Goal: Task Accomplishment & Management: Complete application form

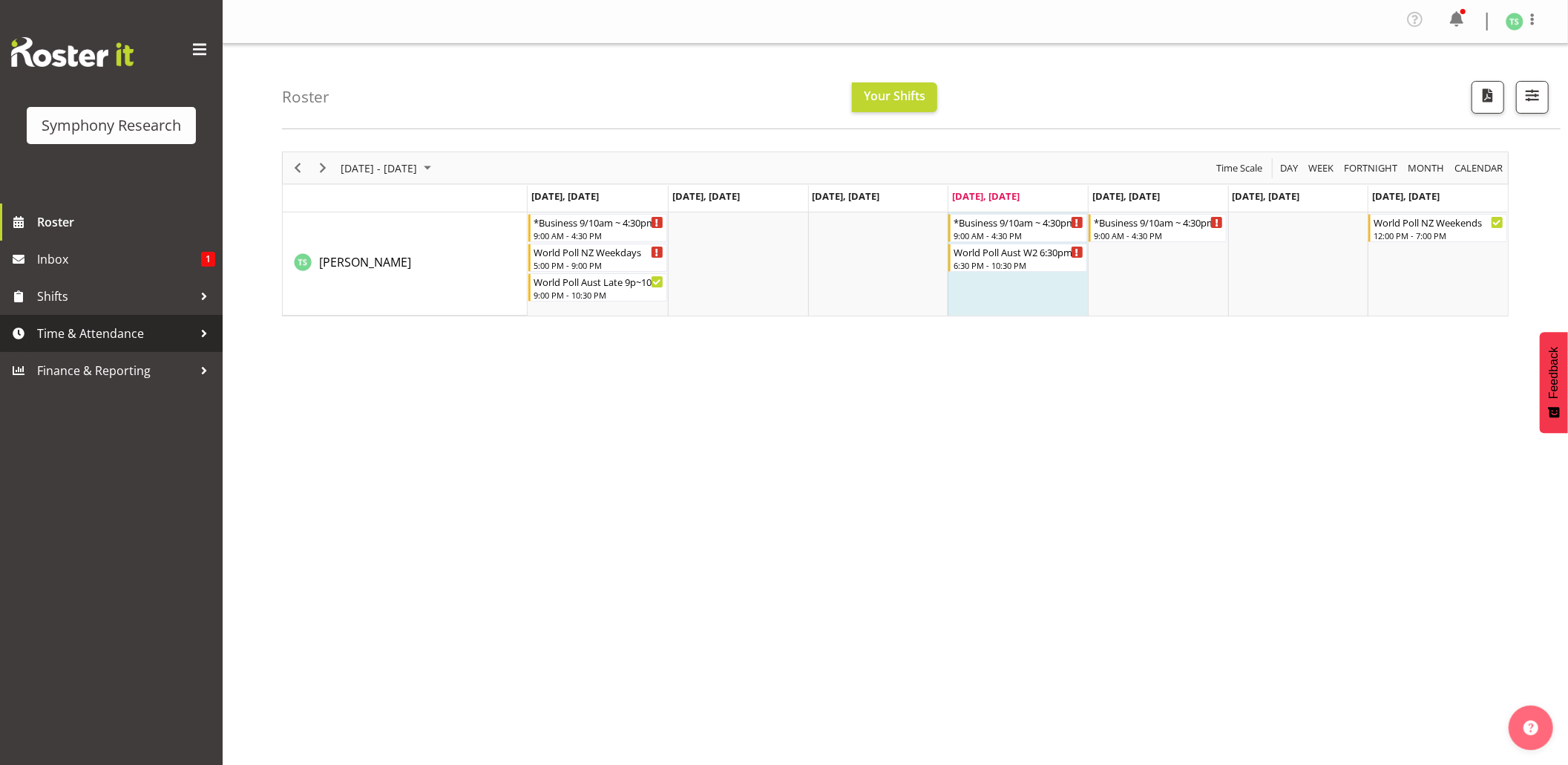
drag, startPoint x: 70, startPoint y: 330, endPoint x: 87, endPoint y: 346, distance: 23.3
click at [70, 330] on span "Time & Attendance" at bounding box center [114, 333] width 156 height 23
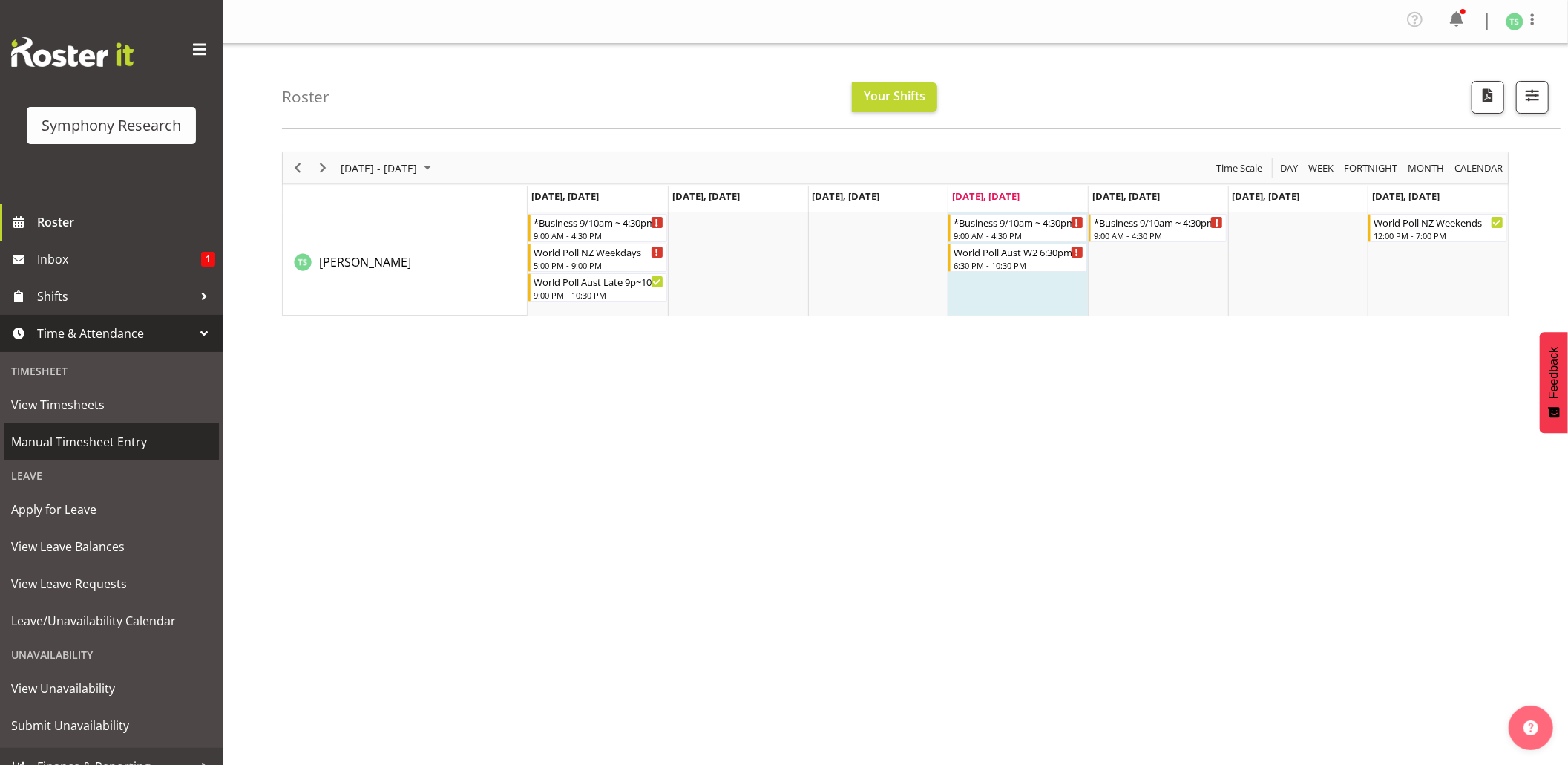
click at [58, 438] on span "Manual Timesheet Entry" at bounding box center [111, 442] width 200 height 23
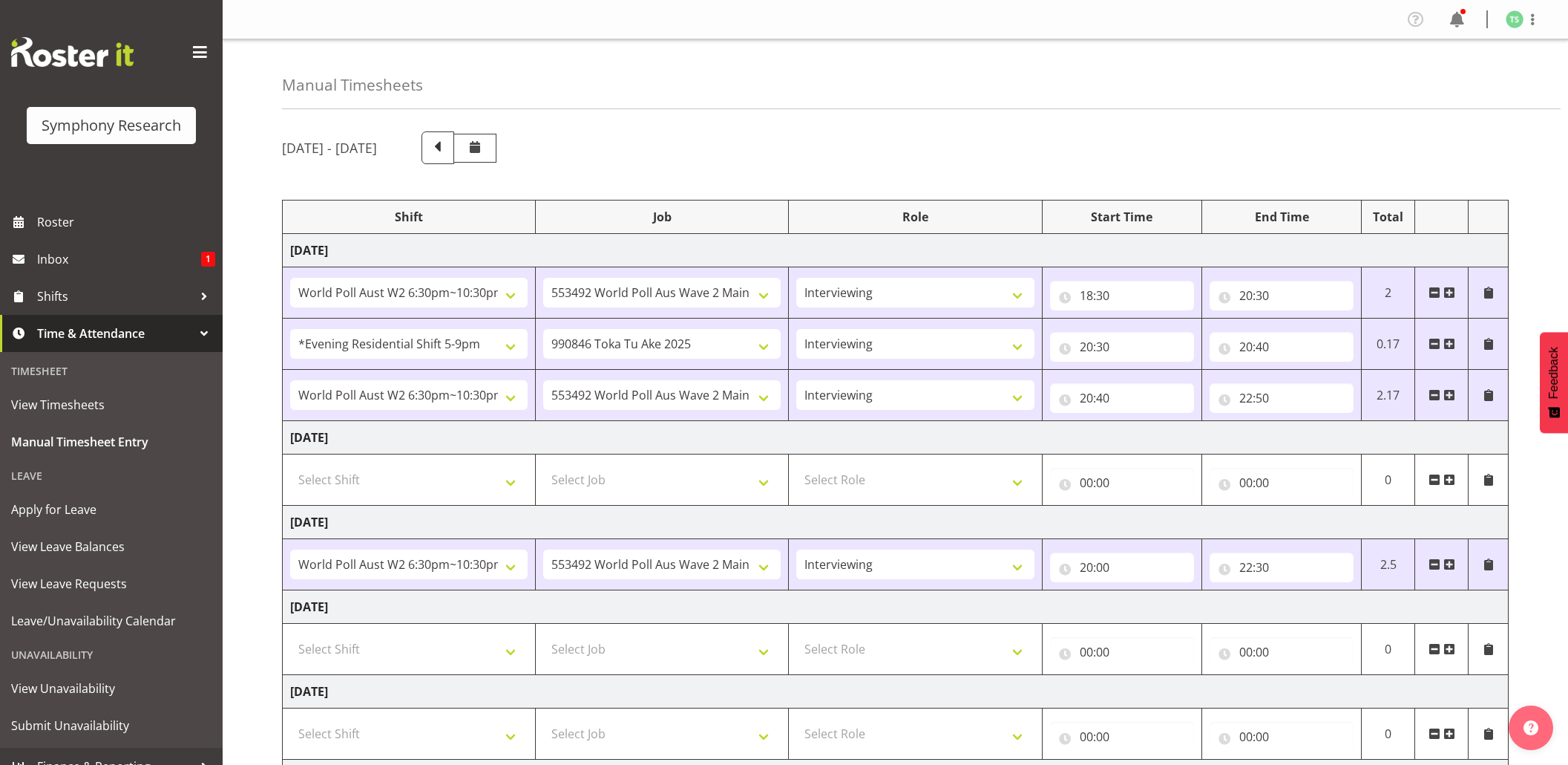
select select "56692"
select select "10499"
select select "47"
select select "48116"
select select "9426"
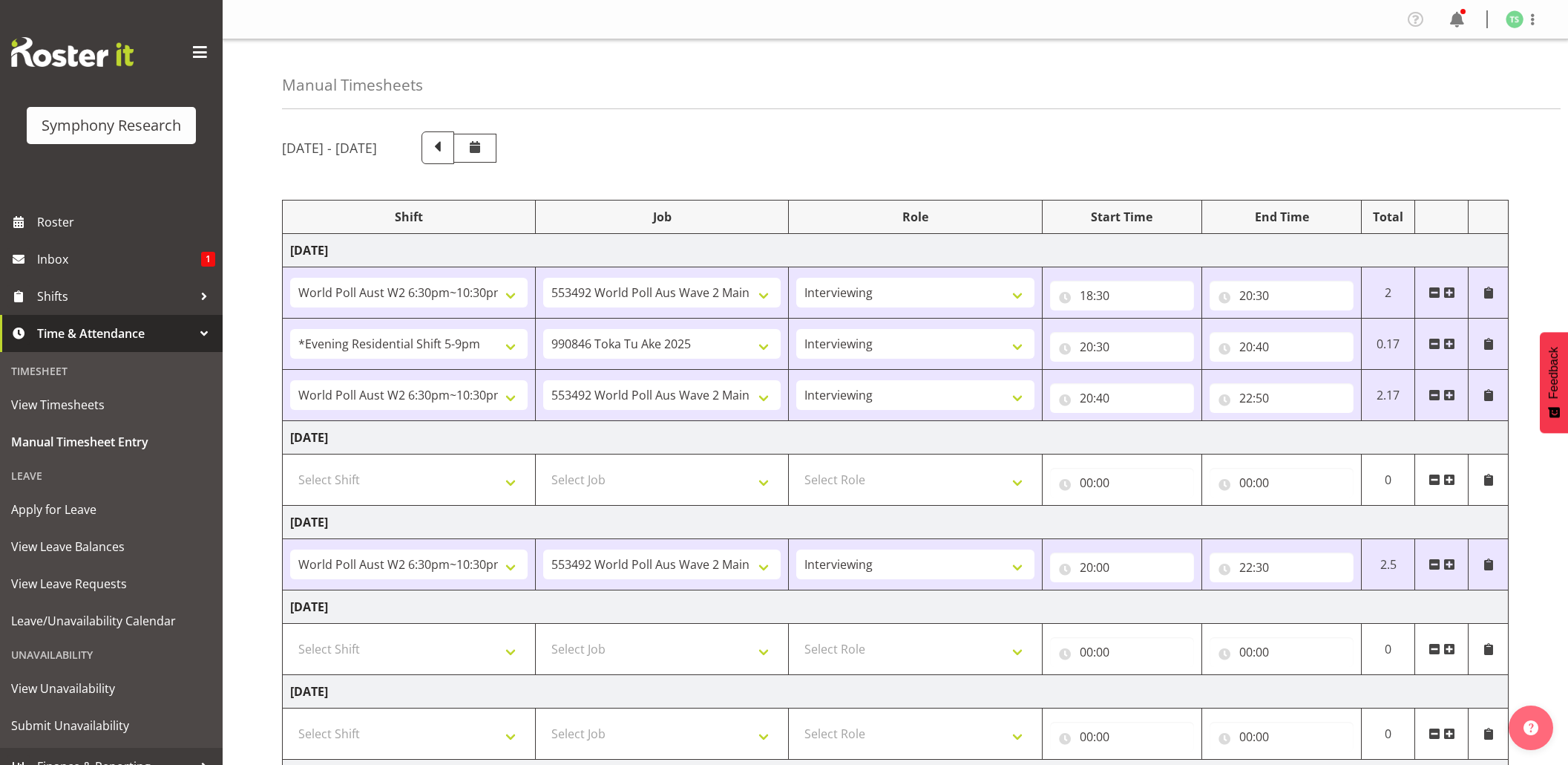
select select "47"
select select "56692"
select select "10499"
select select "47"
select select "56692"
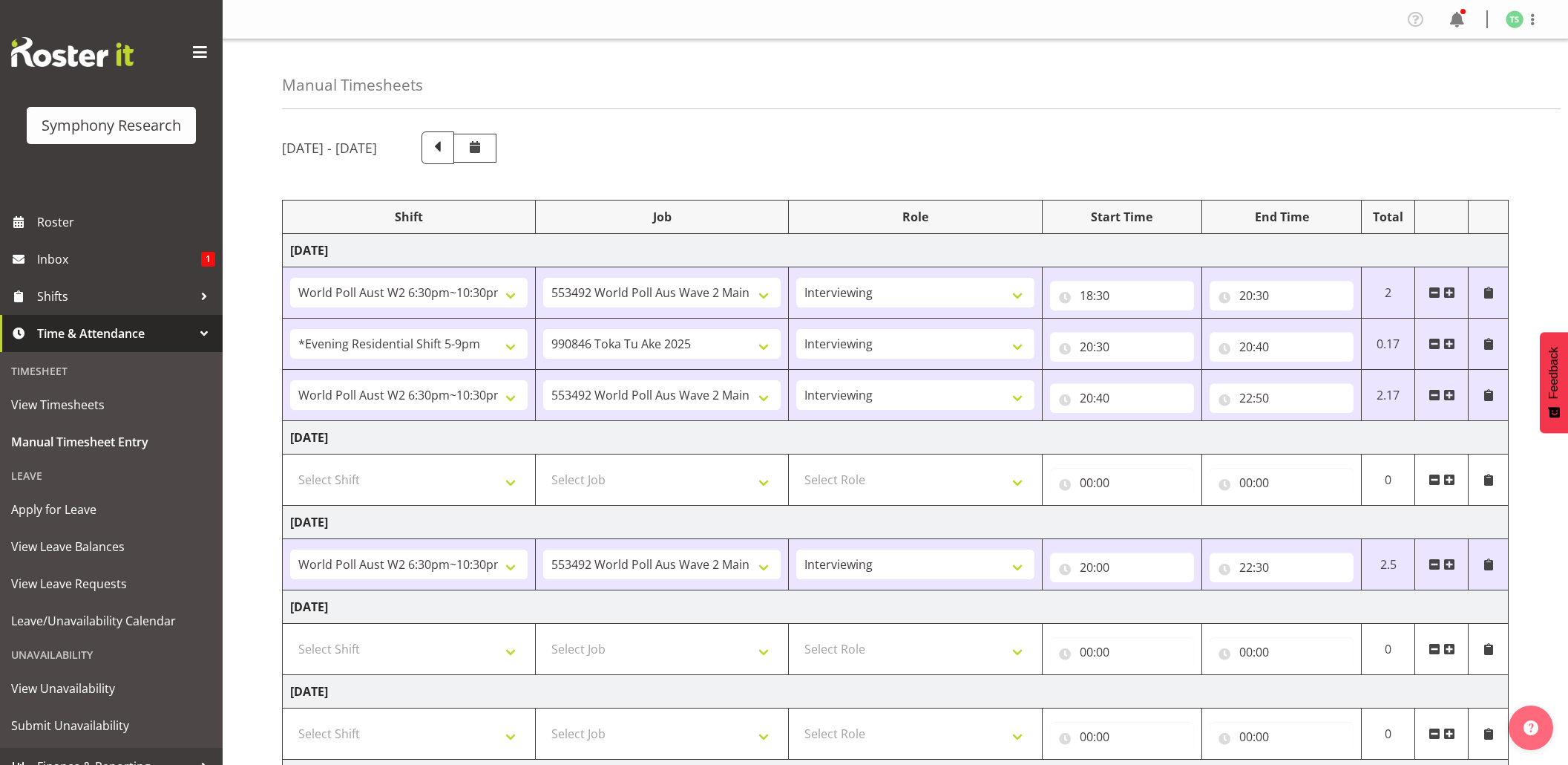
select select "10499"
select select "47"
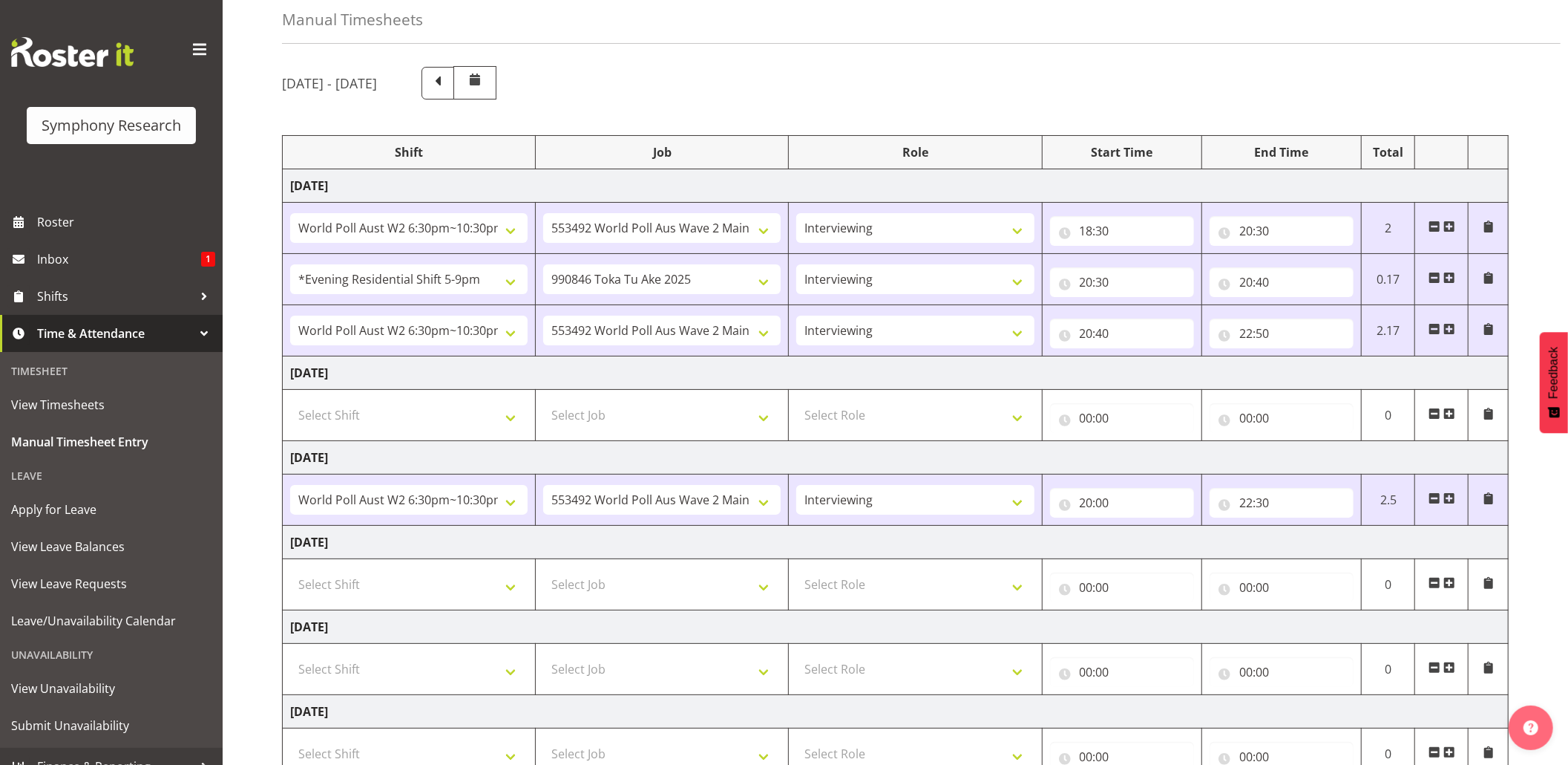
scroll to position [273, 0]
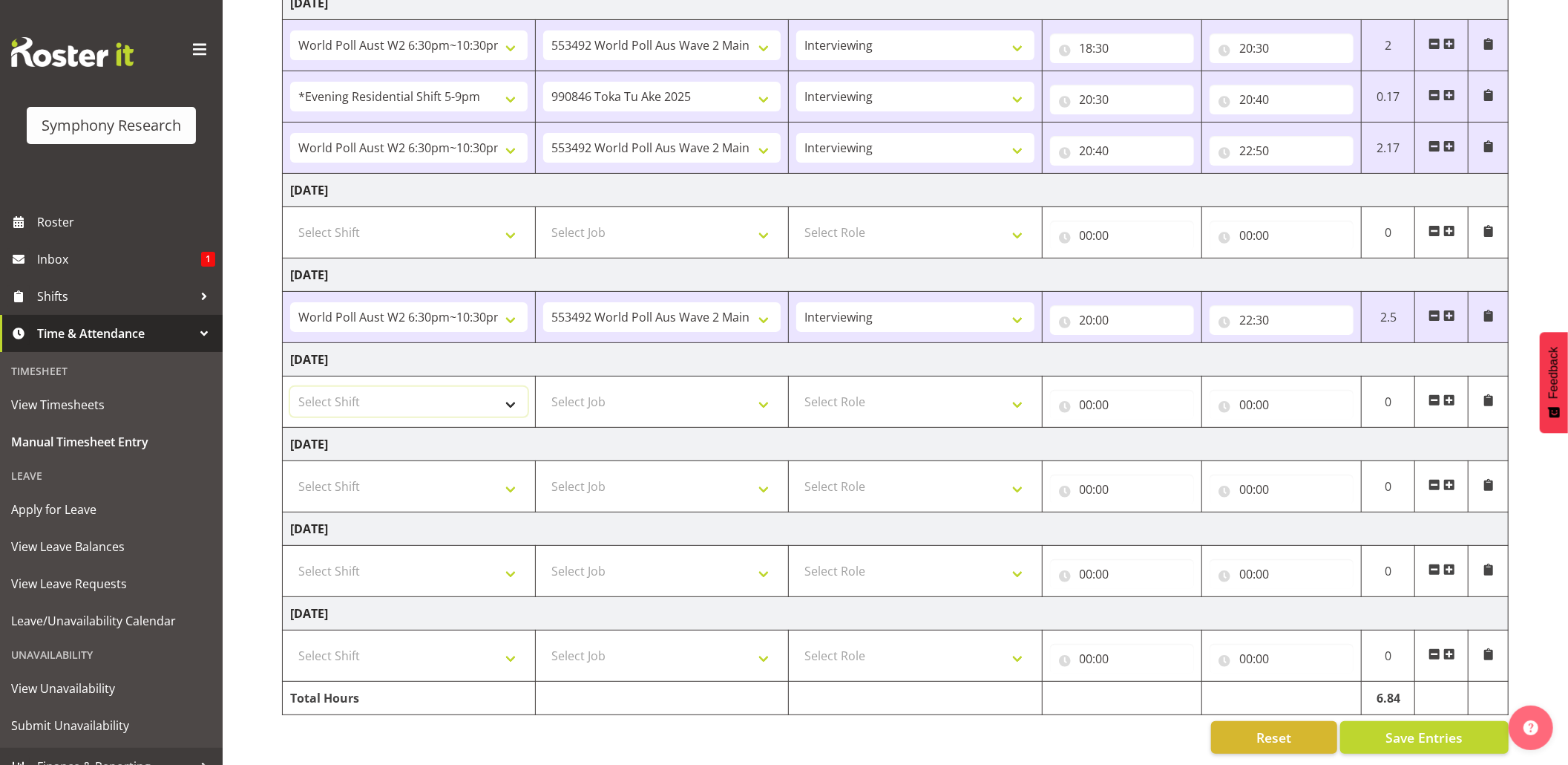
click at [508, 390] on select "Select Shift !!Weekend Residential (Roster IT Shift Label) *Business 9/10am ~ 4…" at bounding box center [409, 401] width 238 height 29
select select "26078"
click at [290, 387] on select "Select Shift !!Weekend Residential (Roster IT Shift Label) *Business 9/10am ~ 4…" at bounding box center [409, 401] width 238 height 29
click at [767, 390] on select "Select Job 550060 IF Admin 553492 World Poll Aus Wave 2 Main 2025 553493 World …" at bounding box center [662, 401] width 238 height 29
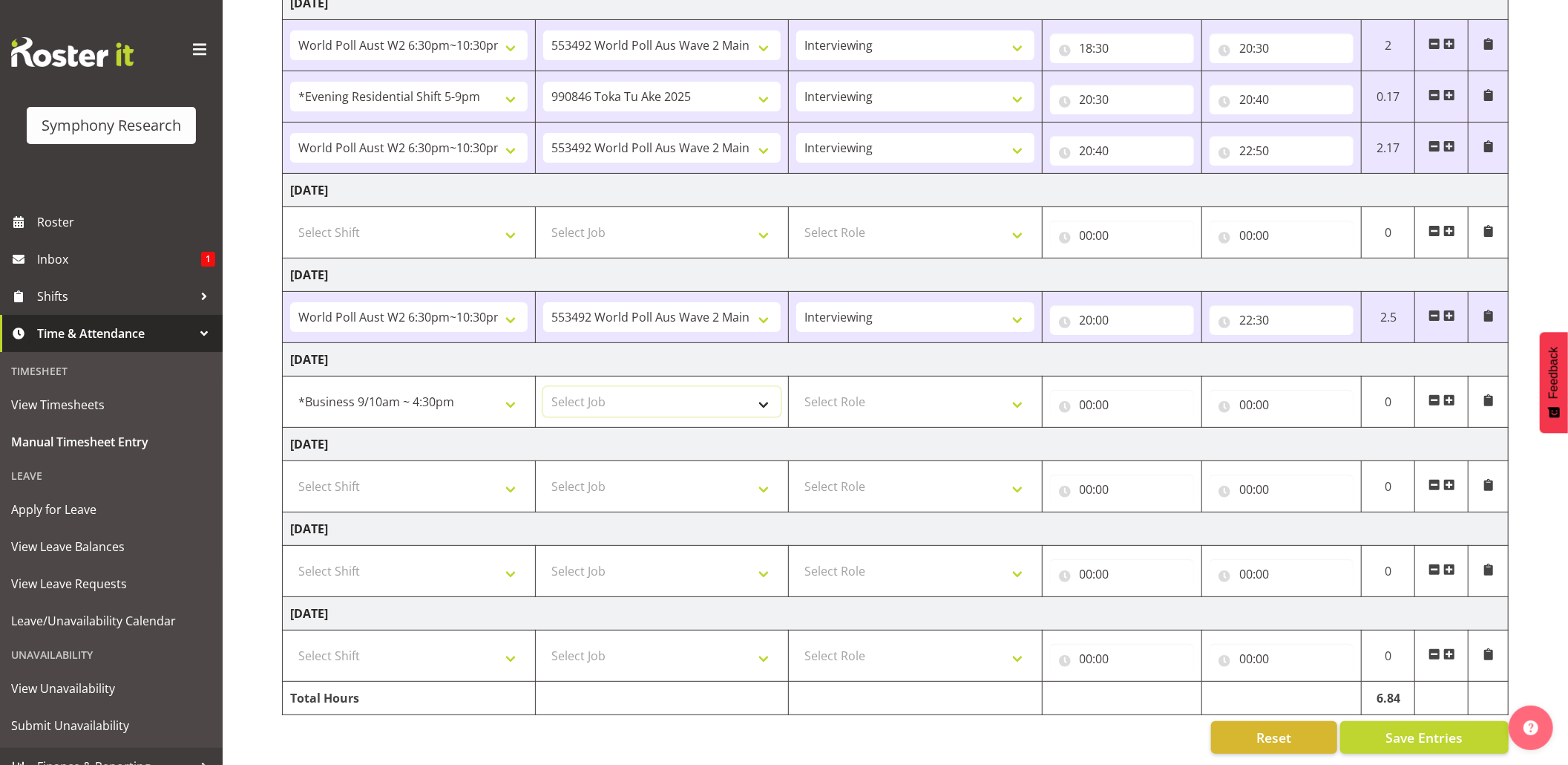
select select "10587"
click at [543, 387] on select "Select Job 550060 IF Admin 553492 World Poll Aus Wave 2 Main 2025 553493 World …" at bounding box center [662, 401] width 238 height 29
click at [1020, 387] on select "Select Role Briefing Interviewing" at bounding box center [915, 401] width 238 height 29
select select "297"
click at [796, 387] on select "Select Role Briefing Interviewing" at bounding box center [915, 401] width 238 height 29
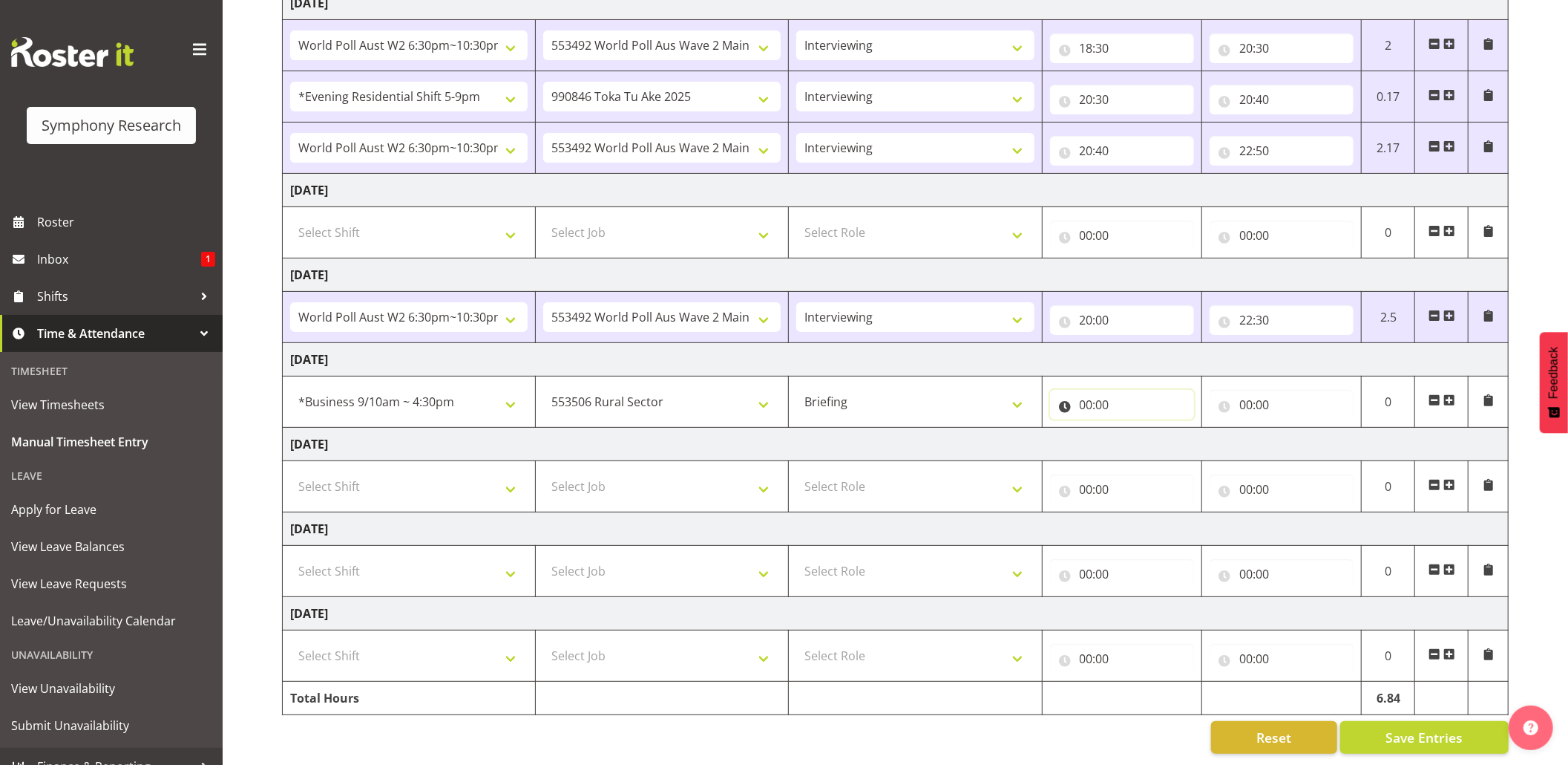
click at [1096, 392] on input "00:00" at bounding box center [1121, 404] width 143 height 29
click at [1153, 429] on select "00 01 02 03 04 05 06 07 08 09 10 11 12 13 14 15 16 17 18 19 20 21 22 23" at bounding box center [1151, 443] width 33 height 29
select select "10"
click at [1135, 429] on select "00 01 02 03 04 05 06 07 08 09 10 11 12 13 14 15 16 17 18 19 20 21 22 23" at bounding box center [1151, 443] width 33 height 29
type input "10:00"
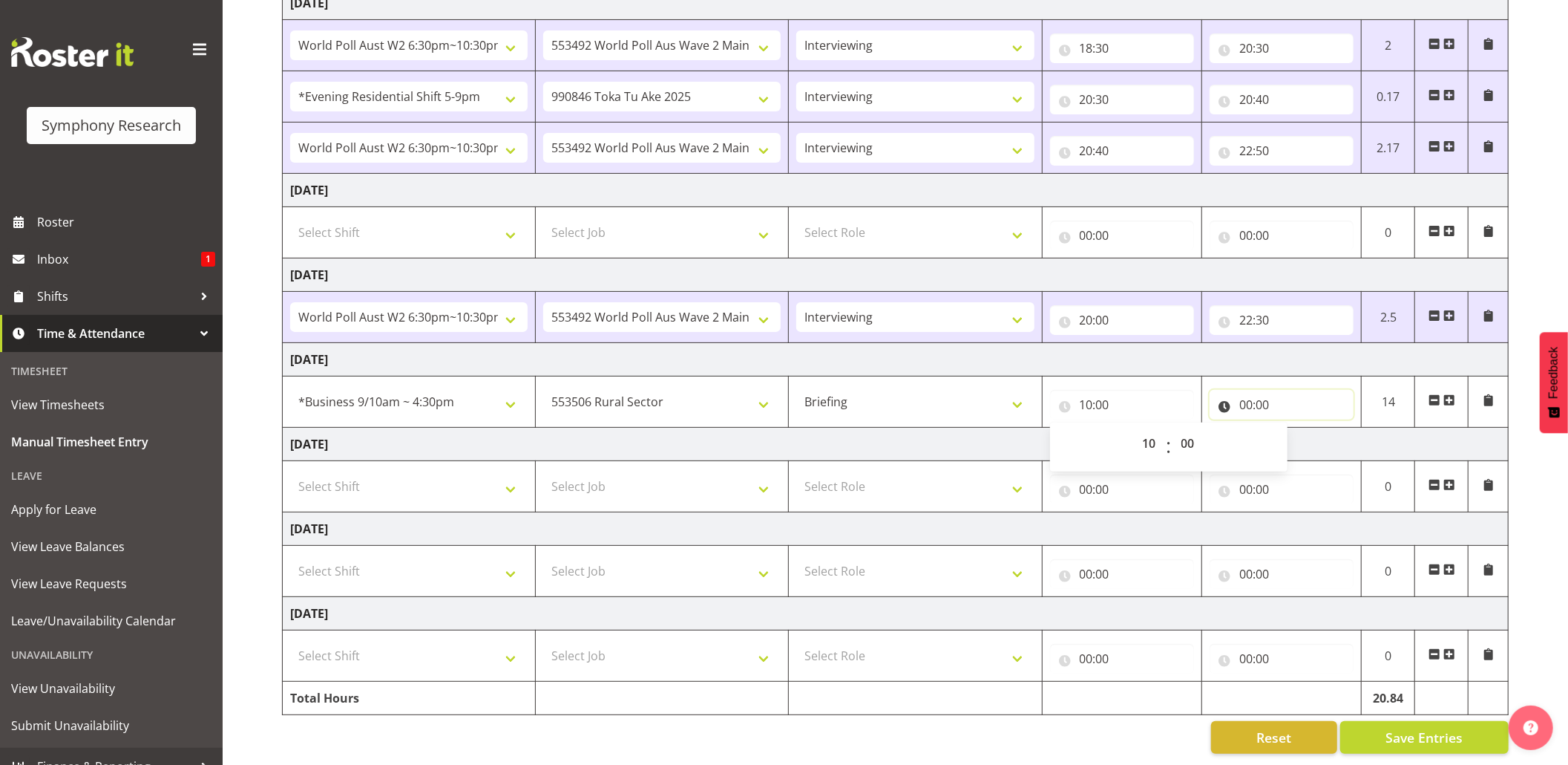
click at [1248, 390] on input "00:00" at bounding box center [1281, 404] width 143 height 29
click at [1310, 429] on select "00 01 02 03 04 05 06 07 08 09 10 11 12 13 14 15 16 17 18 19 20 21 22 23" at bounding box center [1310, 443] width 33 height 29
select select "10"
click at [1294, 429] on select "00 01 02 03 04 05 06 07 08 09 10 11 12 13 14 15 16 17 18 19 20 21 22 23" at bounding box center [1310, 443] width 33 height 29
type input "10:00"
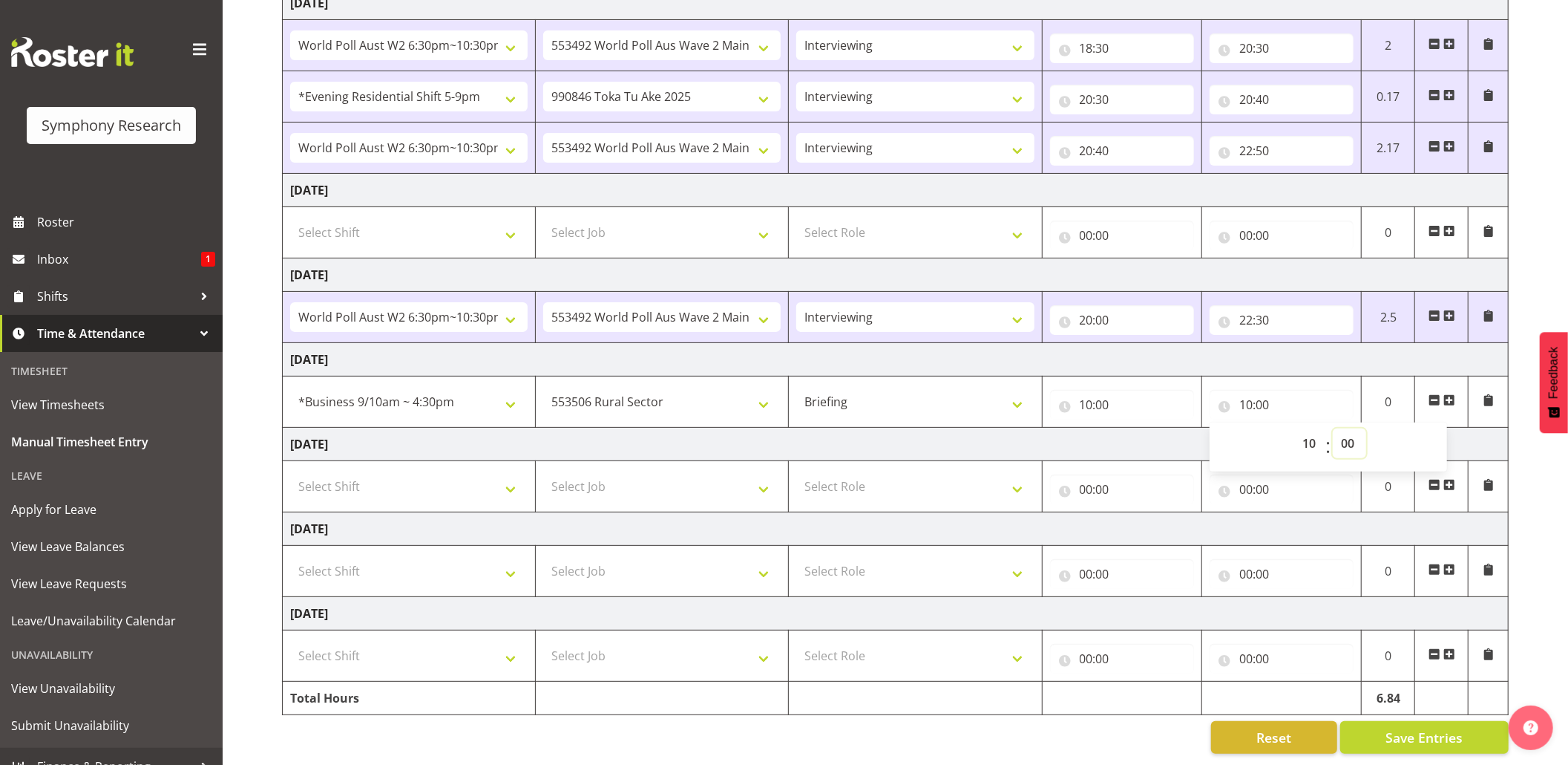
click at [1351, 429] on select "00 01 02 03 04 05 06 07 08 09 10 11 12 13 14 15 16 17 18 19 20 21 22 23 24 25 2…" at bounding box center [1349, 443] width 33 height 29
select select "40"
click at [1333, 429] on select "00 01 02 03 04 05 06 07 08 09 10 11 12 13 14 15 16 17 18 19 20 21 22 23 24 25 2…" at bounding box center [1349, 443] width 33 height 29
type input "10:40"
click at [1447, 727] on span "Save Entries" at bounding box center [1425, 737] width 77 height 19
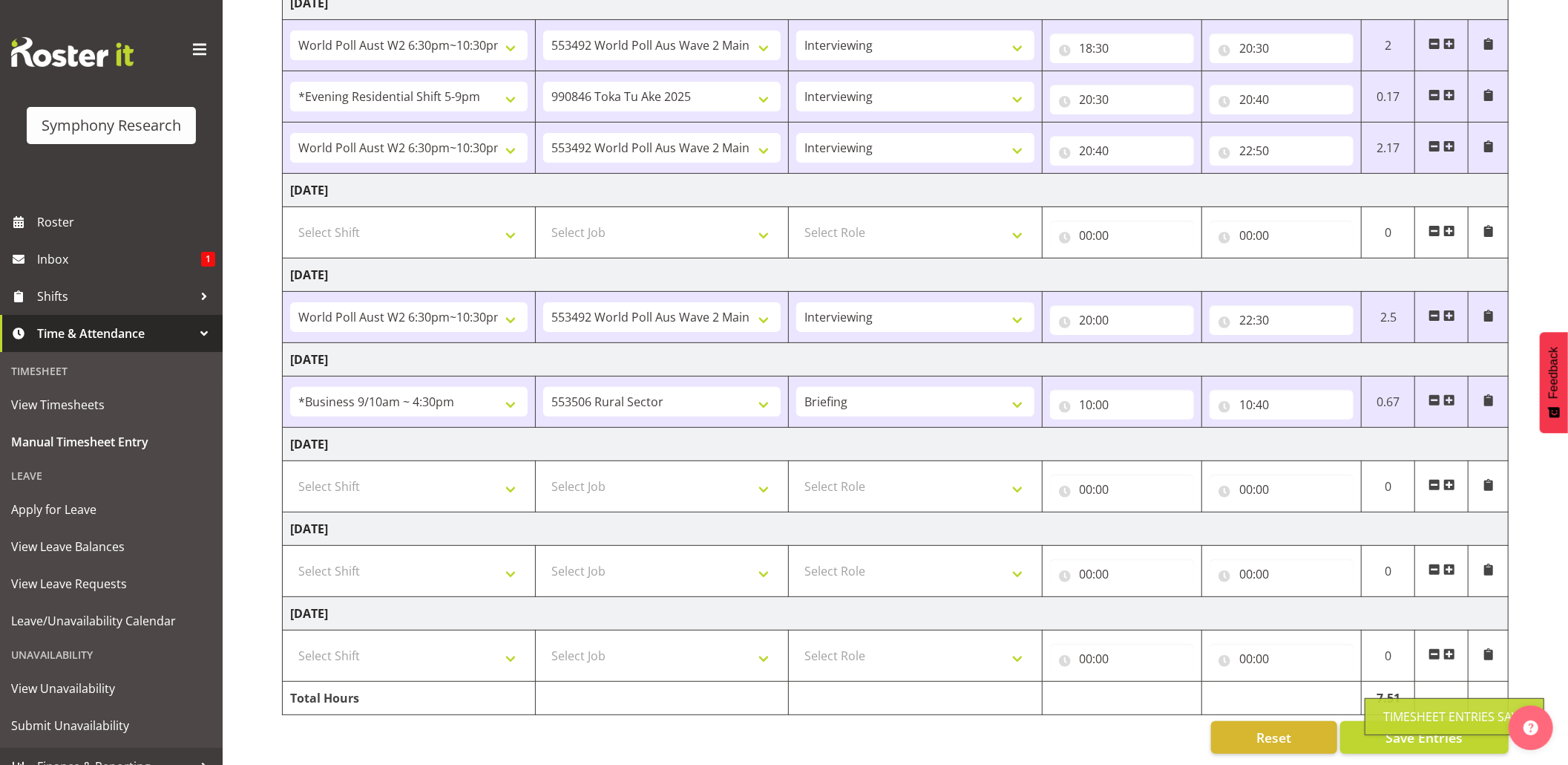
click at [1442, 717] on div "Timesheet Entries Save" at bounding box center [1454, 716] width 143 height 18
click at [1448, 394] on span at bounding box center [1449, 400] width 12 height 12
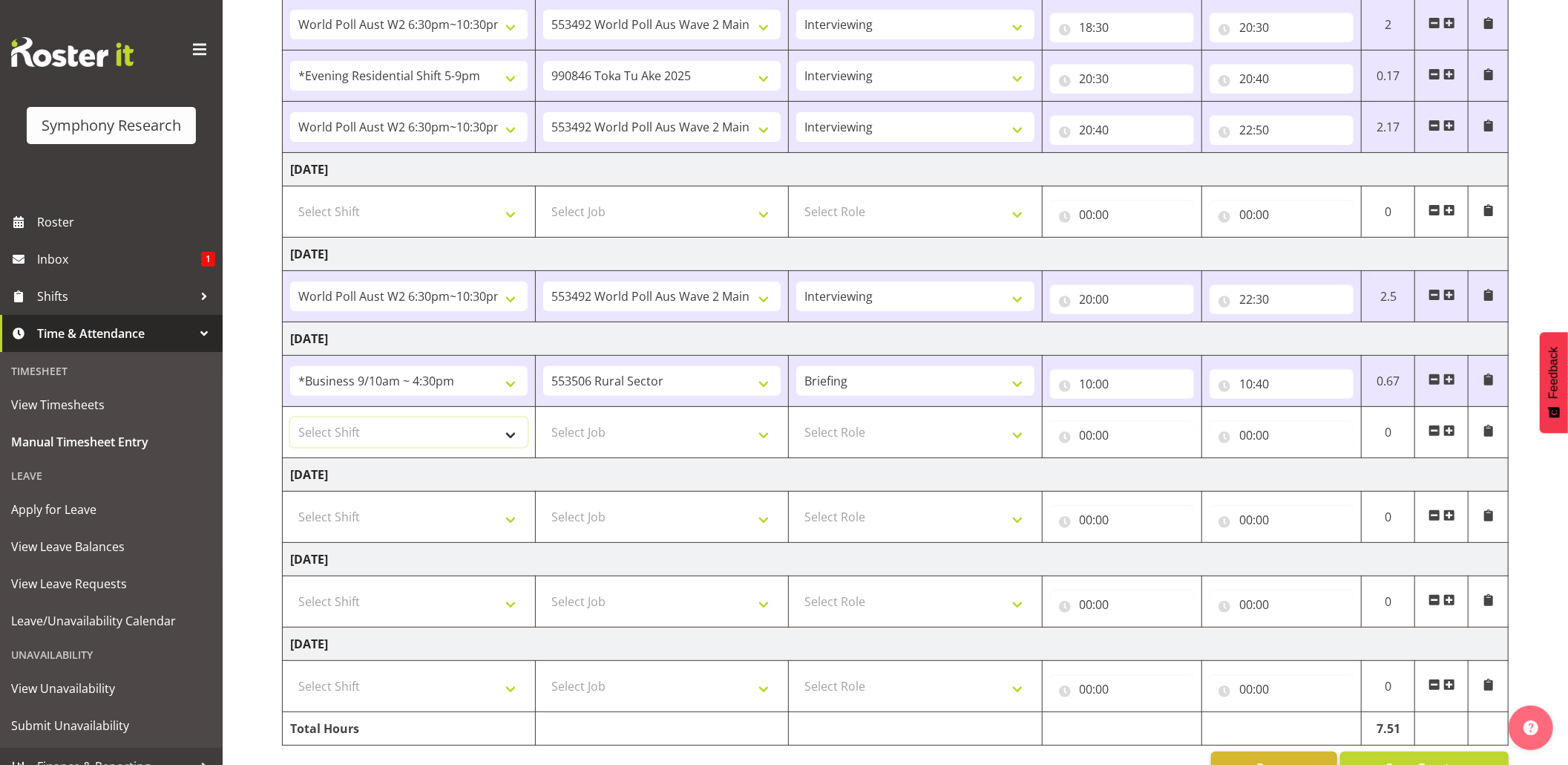
click at [514, 438] on select "Select Shift !!Weekend Residential (Roster IT Shift Label) *Business 9/10am ~ 4…" at bounding box center [409, 432] width 238 height 29
select select "26078"
click at [290, 421] on select "Select Shift !!Weekend Residential (Roster IT Shift Label) *Business 9/10am ~ 4…" at bounding box center [409, 432] width 238 height 29
click at [1266, 384] on input "10:40" at bounding box center [1281, 383] width 143 height 29
click at [1343, 423] on select "00 01 02 03 04 05 06 07 08 09 10 11 12 13 14 15 16 17 18 19 20 21 22 23 24 25 2…" at bounding box center [1349, 422] width 33 height 29
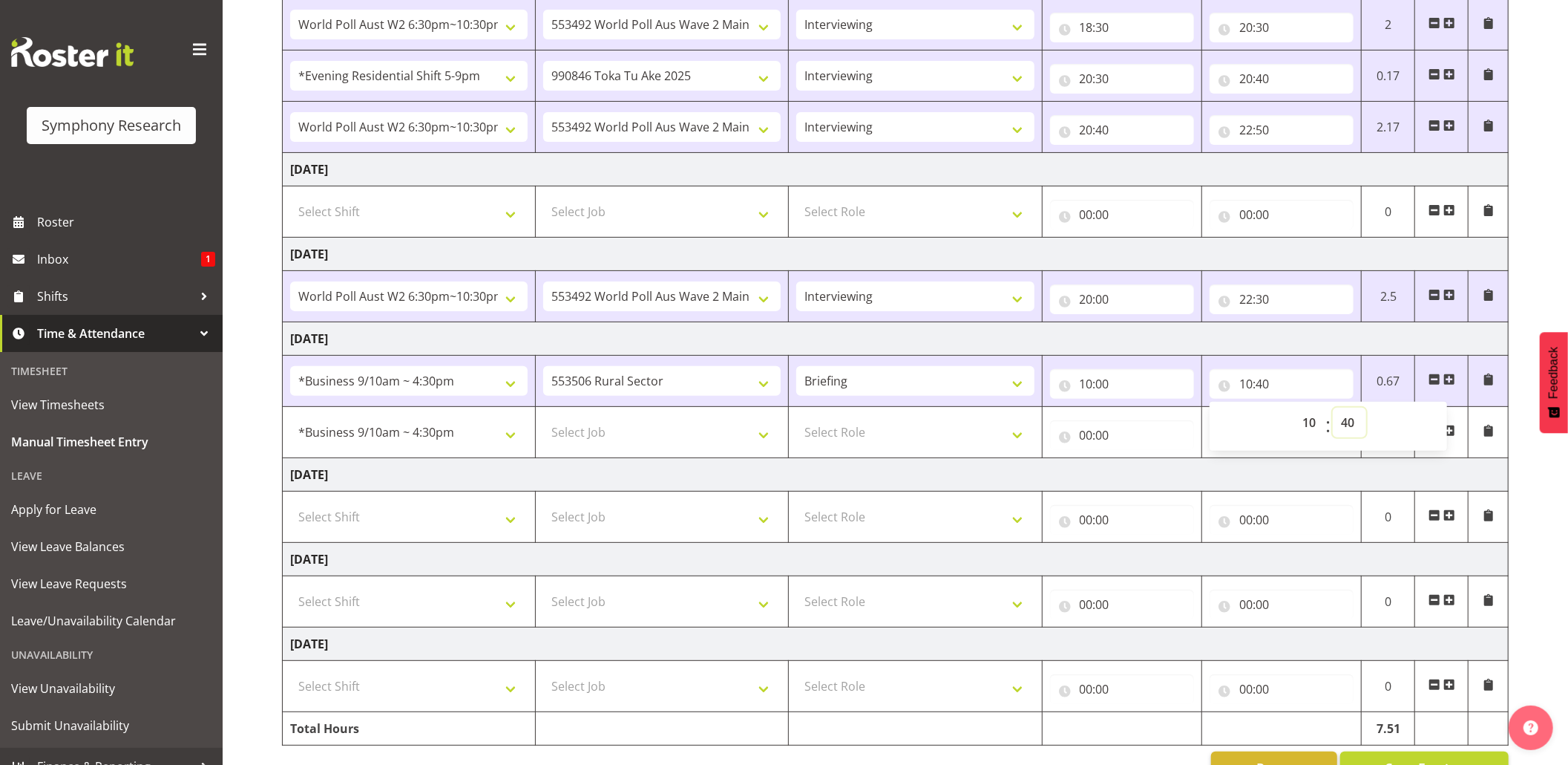
select select "35"
click at [1333, 412] on select "00 01 02 03 04 05 06 07 08 09 10 11 12 13 14 15 16 17 18 19 20 21 22 23 24 25 2…" at bounding box center [1349, 422] width 33 height 29
type input "10:35"
click at [761, 442] on select "Select Job 550060 IF Admin 553492 World Poll Aus Wave 2 Main 2025 553493 World …" at bounding box center [662, 432] width 238 height 29
select select "10587"
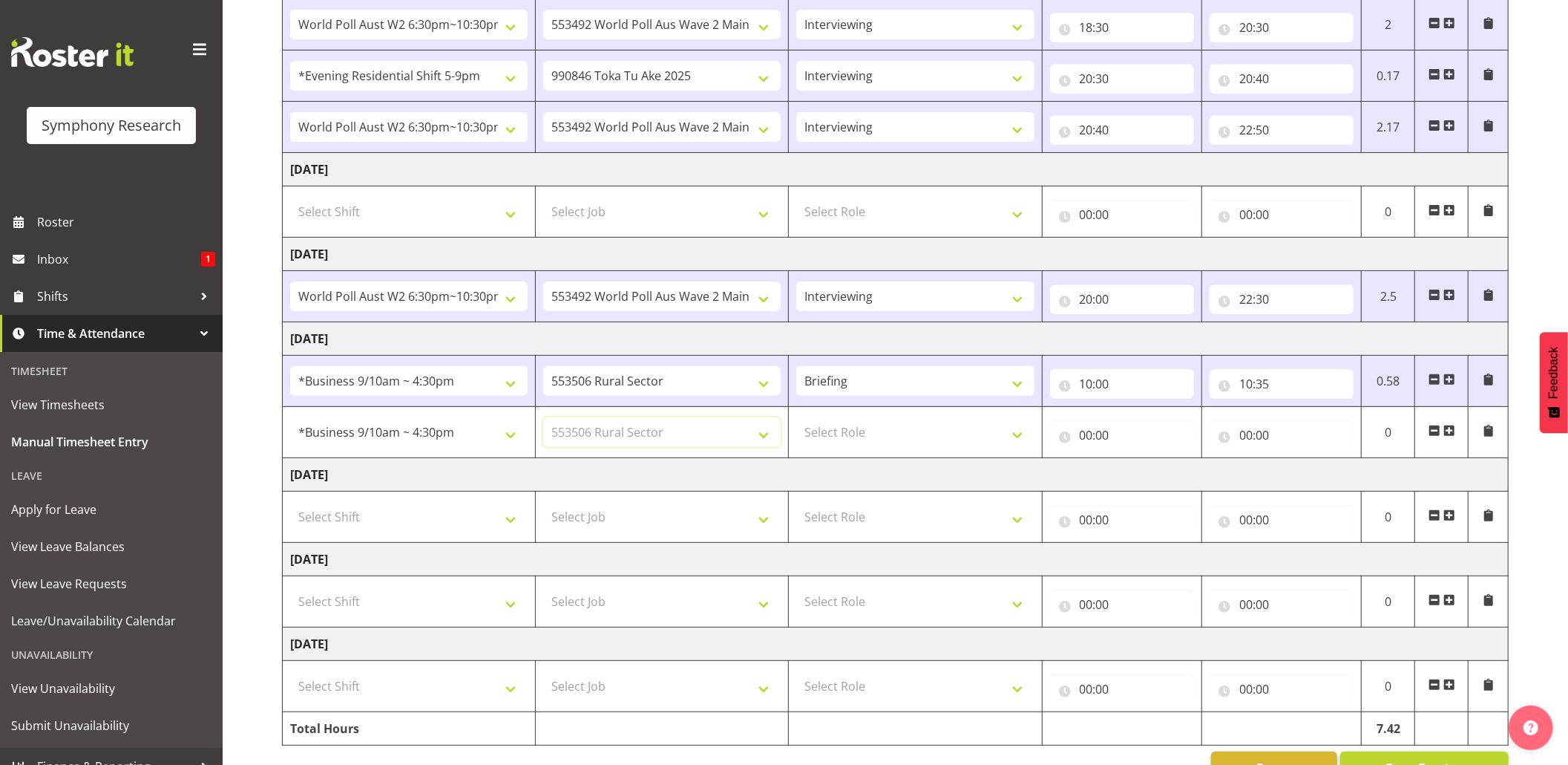
click at [543, 421] on select "Select Job 550060 IF Admin 553492 World Poll Aus Wave 2 Main 2025 553493 World …" at bounding box center [662, 432] width 238 height 29
click at [1019, 435] on select "Select Role Briefing Interviewing" at bounding box center [915, 432] width 238 height 29
select select "47"
click at [796, 421] on select "Select Role Briefing Interviewing" at bounding box center [915, 432] width 238 height 29
click at [1087, 442] on input "00:00" at bounding box center [1121, 434] width 143 height 29
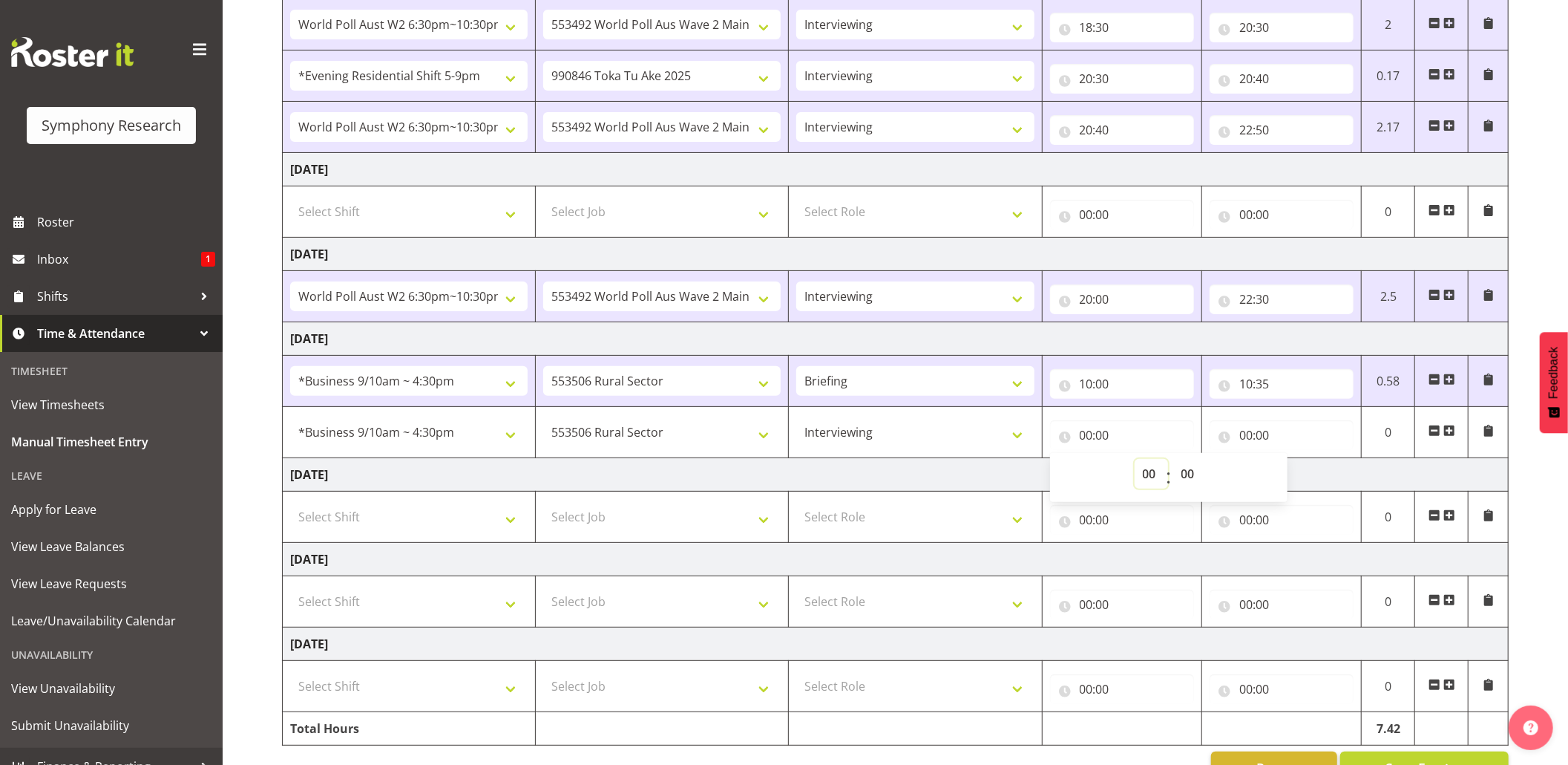
click at [1147, 472] on select "00 01 02 03 04 05 06 07 08 09 10 11 12 13 14 15 16 17 18 19 20 21 22 23" at bounding box center [1151, 473] width 33 height 29
select select "10"
click at [1135, 464] on select "00 01 02 03 04 05 06 07 08 09 10 11 12 13 14 15 16 17 18 19 20 21 22 23" at bounding box center [1151, 473] width 33 height 29
type input "10:00"
click at [1100, 436] on input "10:00" at bounding box center [1121, 434] width 143 height 29
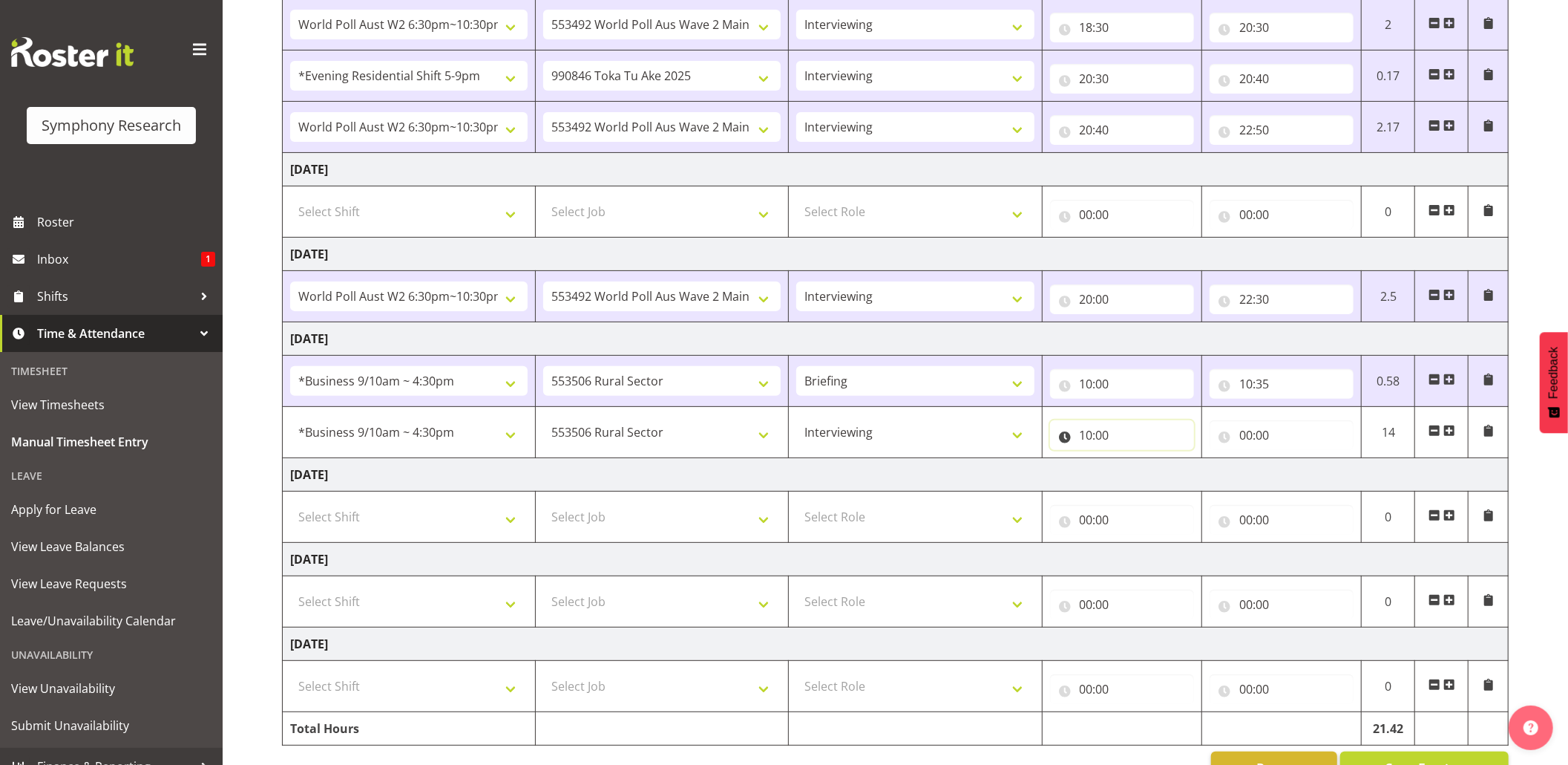
click at [1100, 434] on input "10:00" at bounding box center [1121, 434] width 143 height 29
click at [1200, 468] on select "00 01 02 03 04 05 06 07 08 09 10 11 12 13 14 15 16 17 18 19 20 21 22 23 24 25 2…" at bounding box center [1189, 473] width 33 height 29
select select "35"
click at [1173, 464] on select "00 01 02 03 04 05 06 07 08 09 10 11 12 13 14 15 16 17 18 19 20 21 22 23 24 25 2…" at bounding box center [1189, 473] width 33 height 29
type input "10:35"
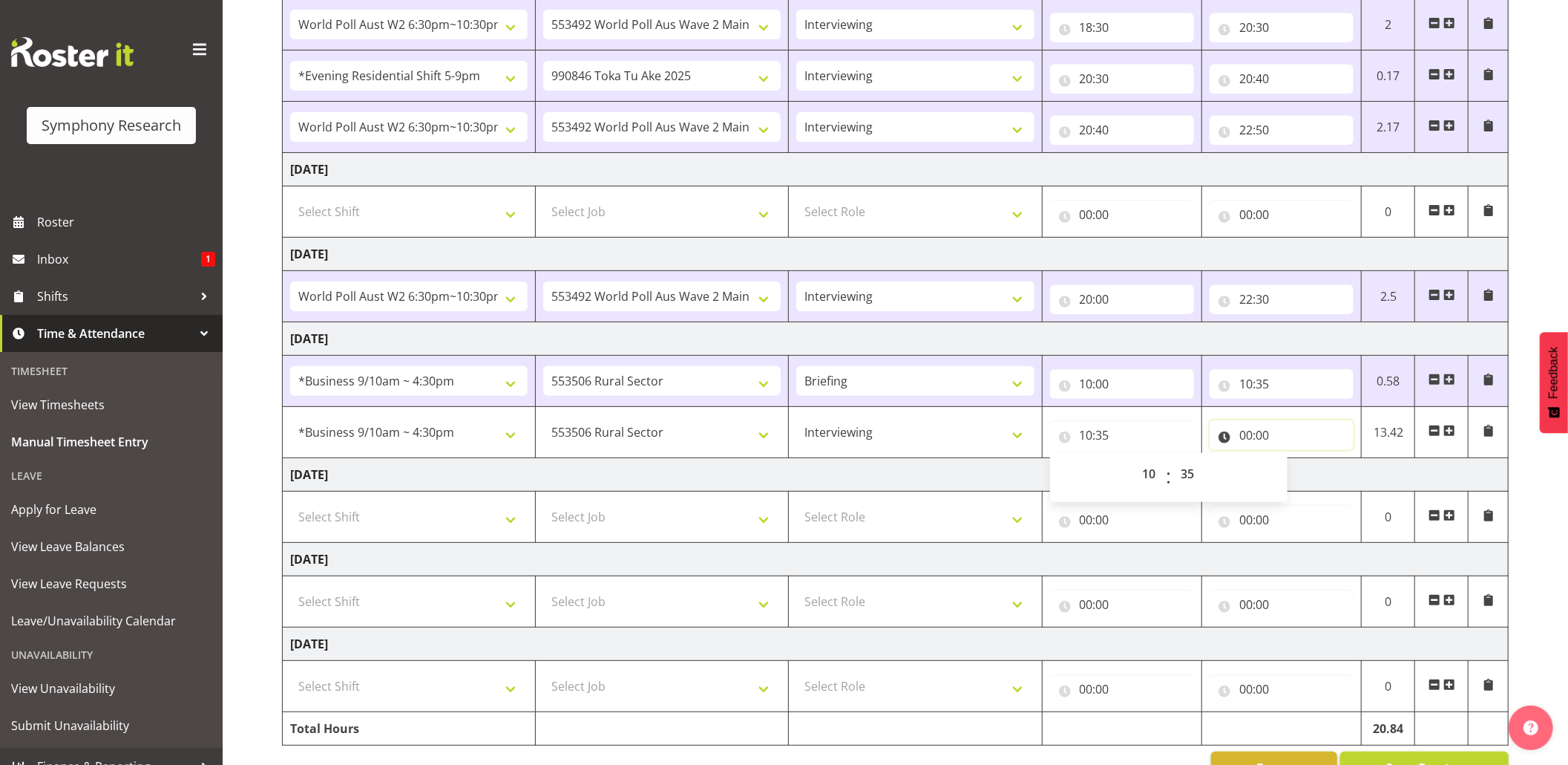
click at [1254, 450] on input "00:00" at bounding box center [1281, 434] width 143 height 29
click at [1310, 475] on select "00 01 02 03 04 05 06 07 08 09 10 11 12 13 14 15 16 17 18 19 20 21 22 23" at bounding box center [1310, 473] width 33 height 29
select select "15"
click at [1294, 464] on select "00 01 02 03 04 05 06 07 08 09 10 11 12 13 14 15 16 17 18 19 20 21 22 23" at bounding box center [1310, 473] width 33 height 29
type input "15:00"
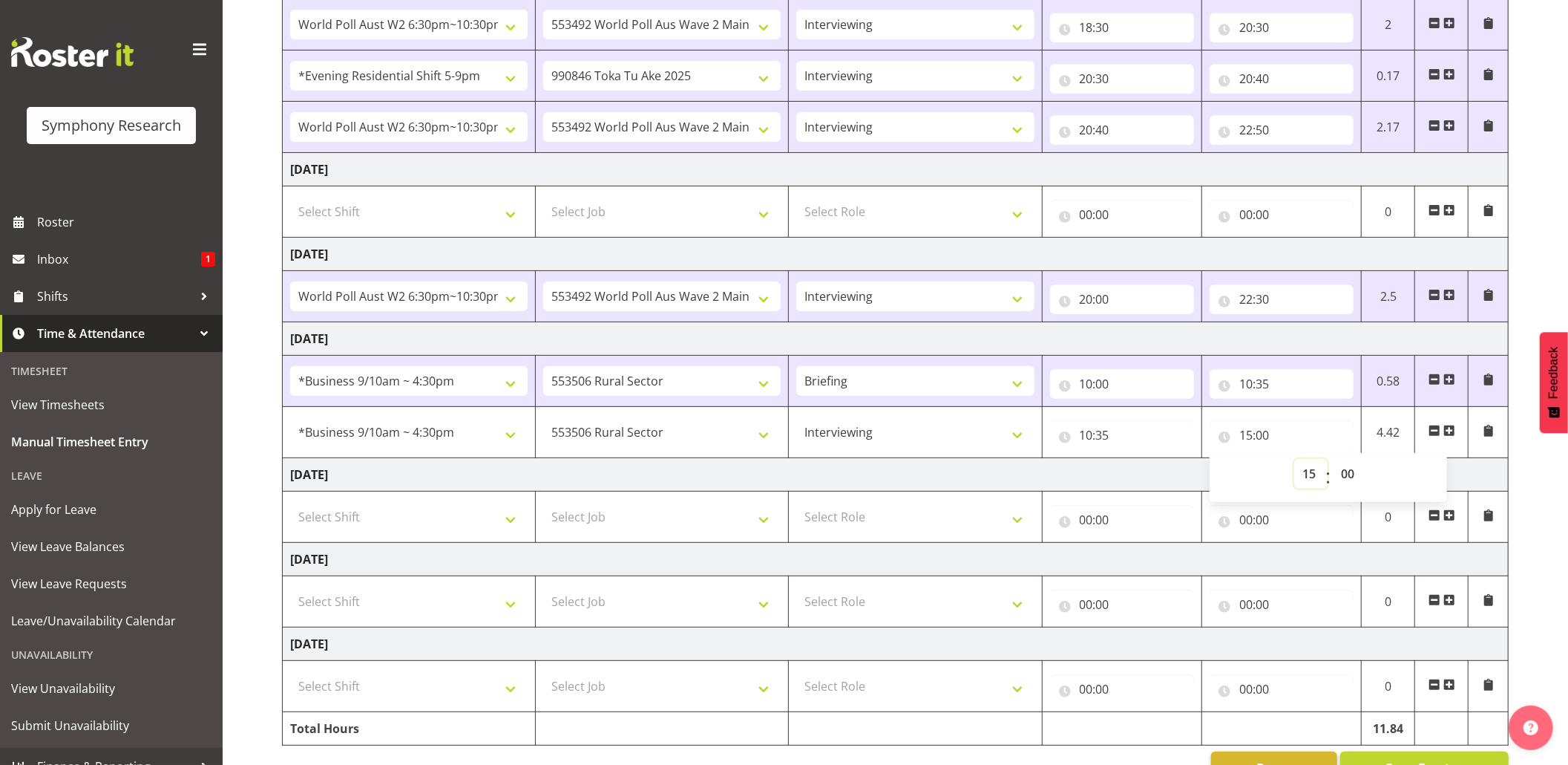
scroll to position [325, 0]
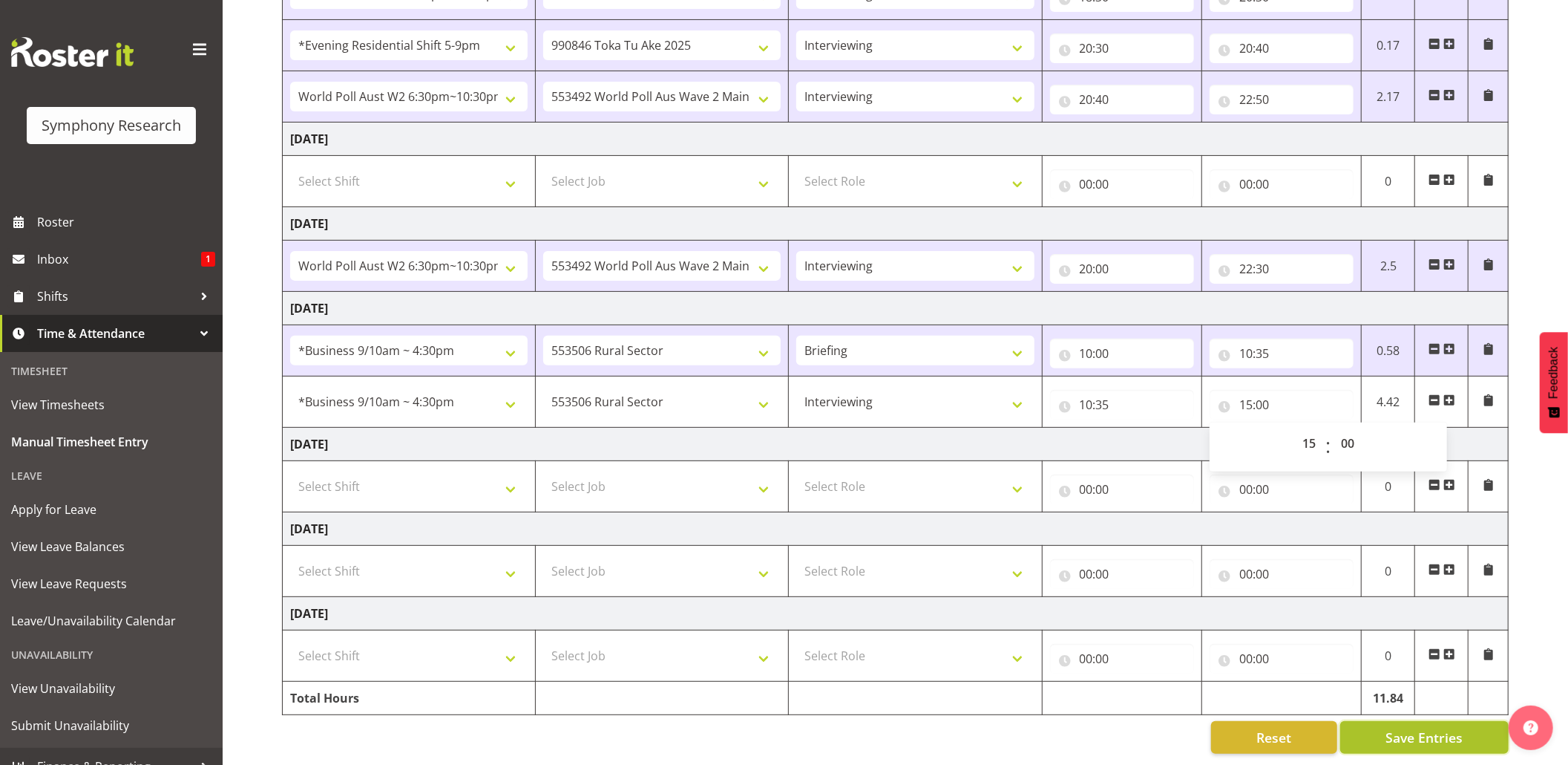
click at [1396, 727] on span "Save Entries" at bounding box center [1425, 737] width 77 height 19
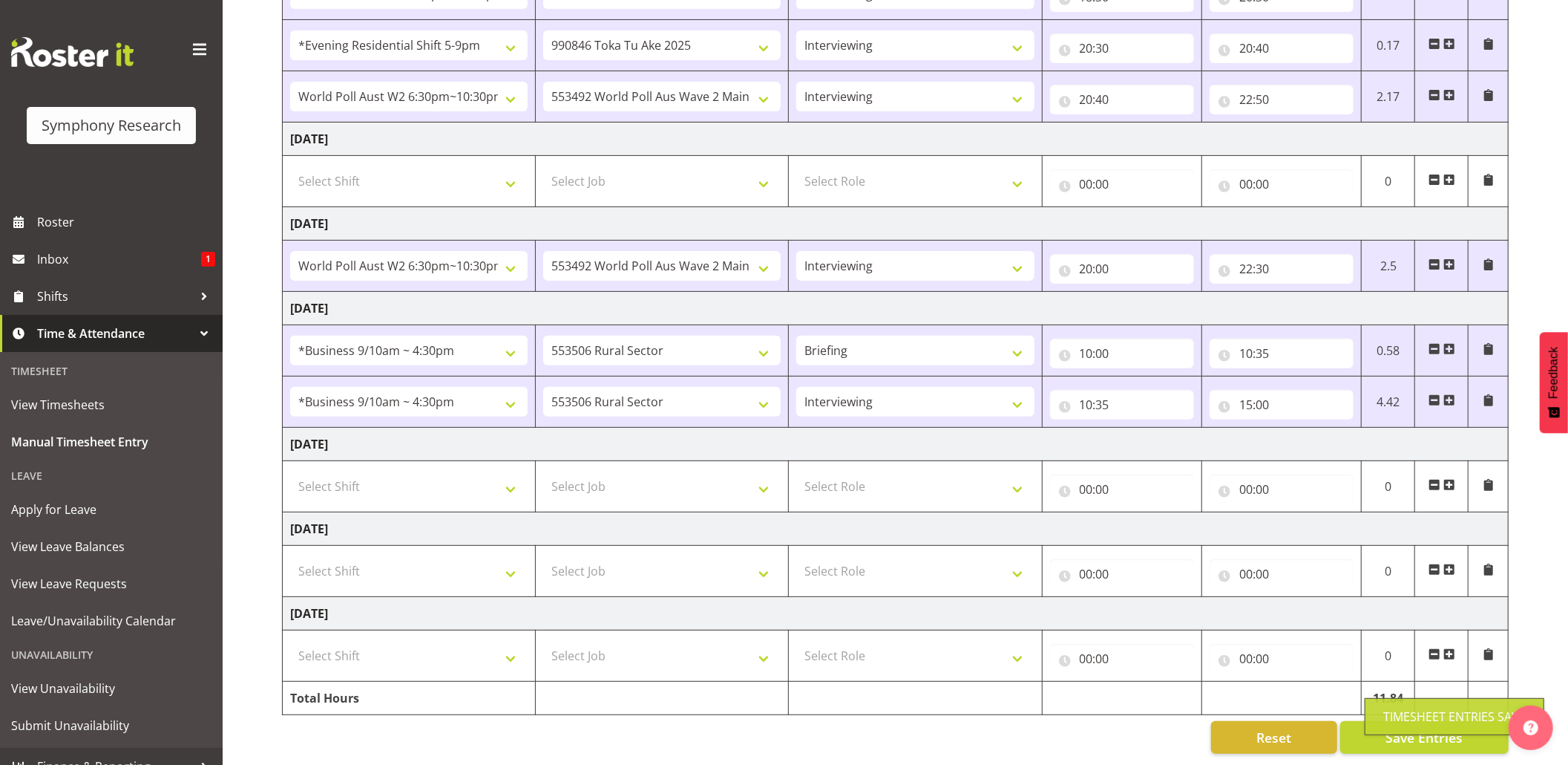
click at [1396, 704] on div "Timesheet Entries Save" at bounding box center [1455, 716] width 179 height 37
click at [1408, 721] on button "Save Entries" at bounding box center [1425, 737] width 168 height 33
click at [1413, 727] on span "Save Entries" at bounding box center [1425, 737] width 77 height 19
click at [1407, 721] on button "Save Entries" at bounding box center [1425, 737] width 168 height 33
click at [1410, 699] on td "11.84" at bounding box center [1388, 698] width 54 height 33
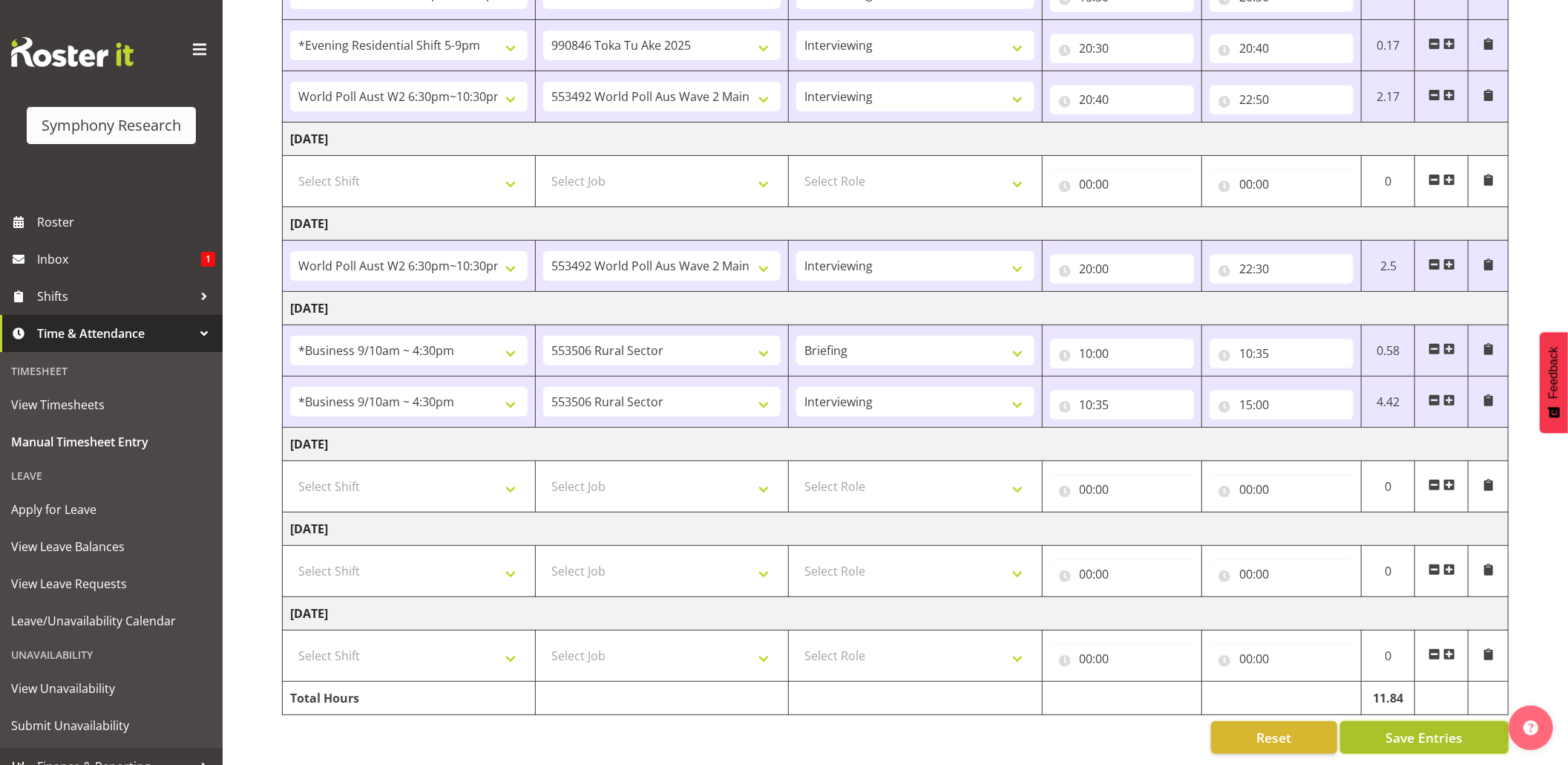
click at [1414, 727] on span "Save Entries" at bounding box center [1425, 737] width 77 height 19
click at [1420, 716] on div "Timesheet Entries Save" at bounding box center [1454, 716] width 143 height 18
click at [1414, 727] on span "Save Entries" at bounding box center [1425, 737] width 77 height 19
click at [1424, 721] on button "Save Entries" at bounding box center [1425, 737] width 168 height 33
click at [1413, 727] on span "Save Entries" at bounding box center [1425, 737] width 77 height 19
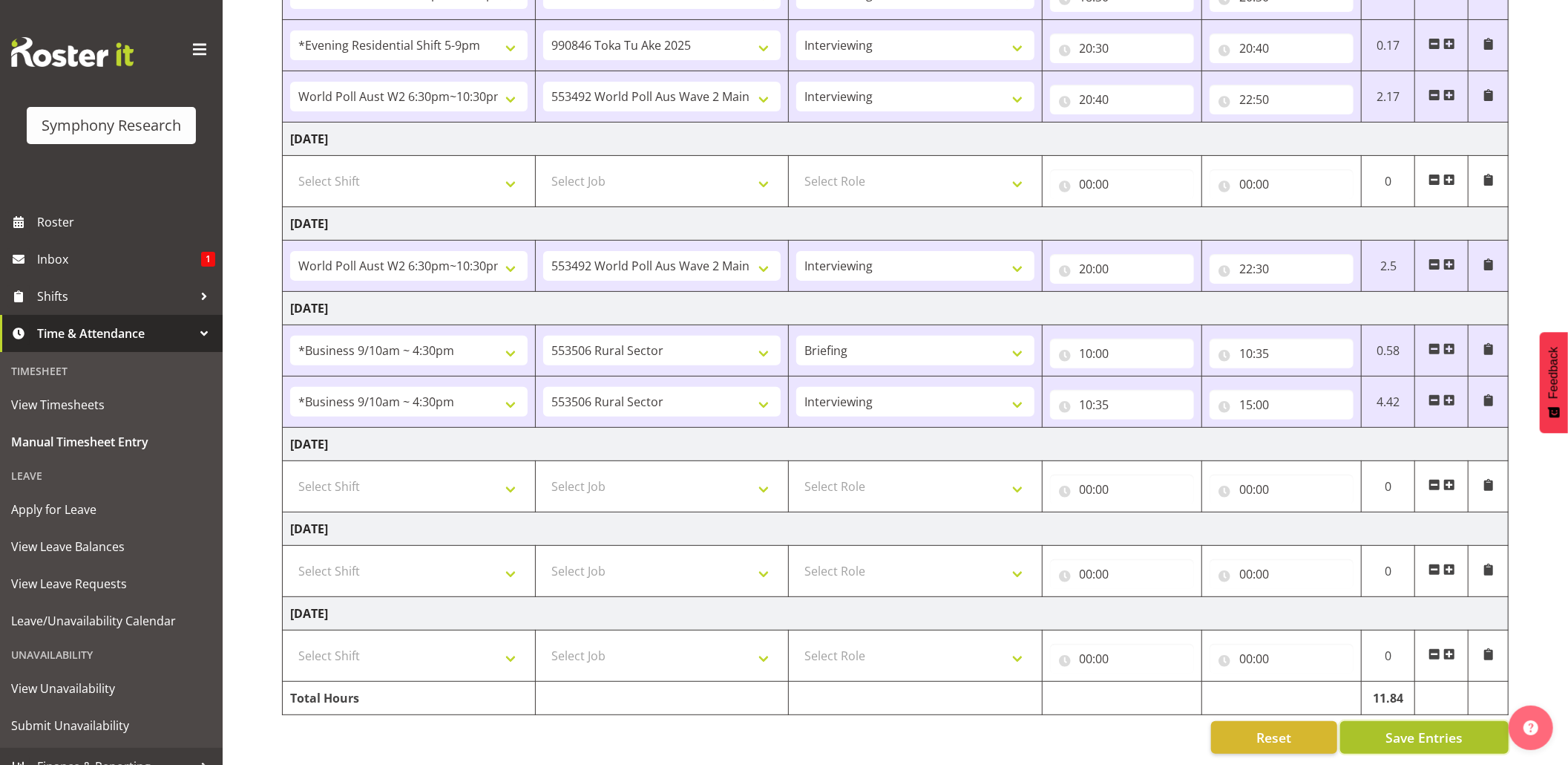
click at [1421, 727] on span "Save Entries" at bounding box center [1425, 737] width 77 height 19
